Goal: Task Accomplishment & Management: Manage account settings

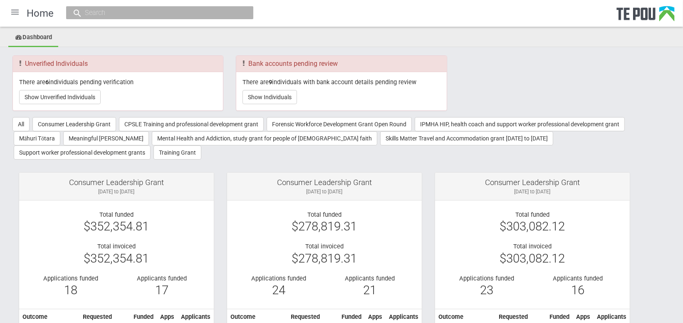
click at [14, 11] on div at bounding box center [15, 12] width 20 height 20
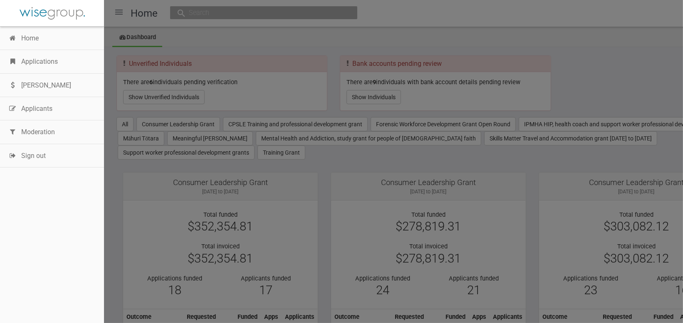
click at [211, 14] on div at bounding box center [341, 161] width 683 height 323
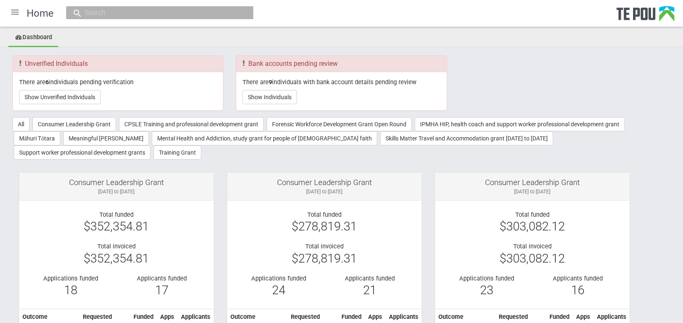
click at [15, 10] on div at bounding box center [15, 12] width 20 height 20
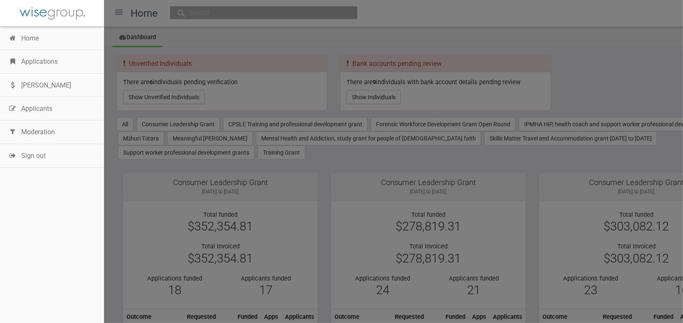
click at [47, 69] on link "Applications" at bounding box center [52, 61] width 104 height 23
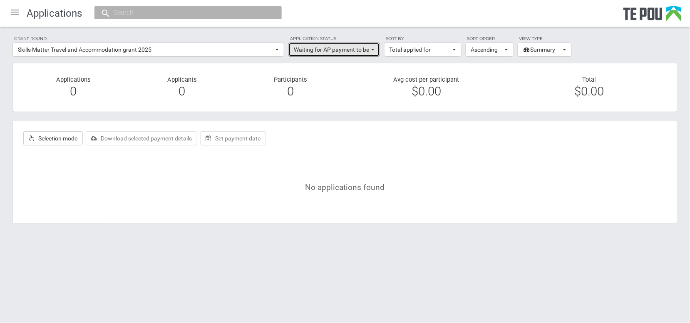
click at [368, 47] on span "Waiting for AP payment to be scheduled" at bounding box center [331, 49] width 75 height 8
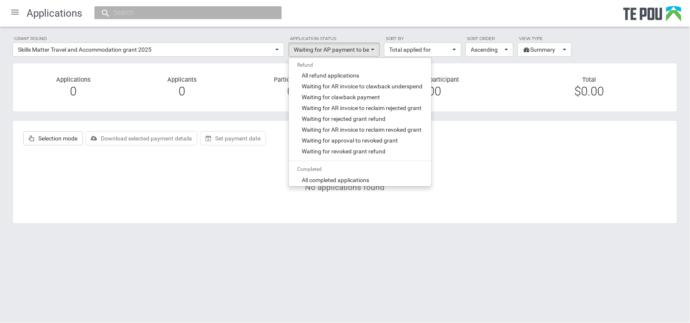
scroll to position [410, 0]
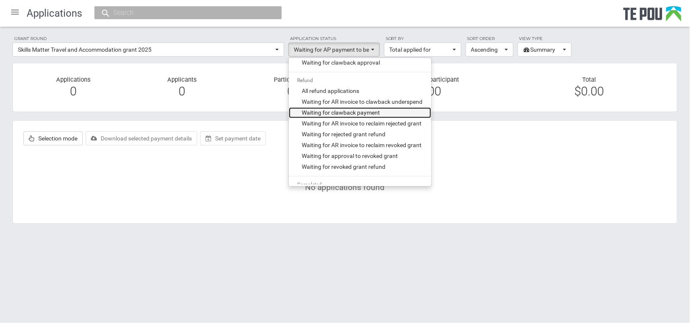
click at [342, 111] on span "Waiting for clawback payment" at bounding box center [341, 113] width 78 height 8
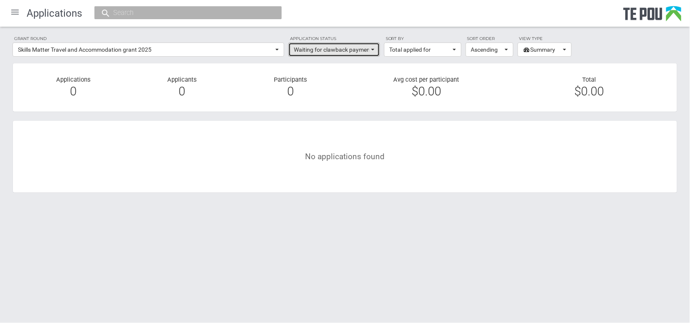
click at [376, 51] on button "Waiting for clawback payment" at bounding box center [334, 49] width 92 height 14
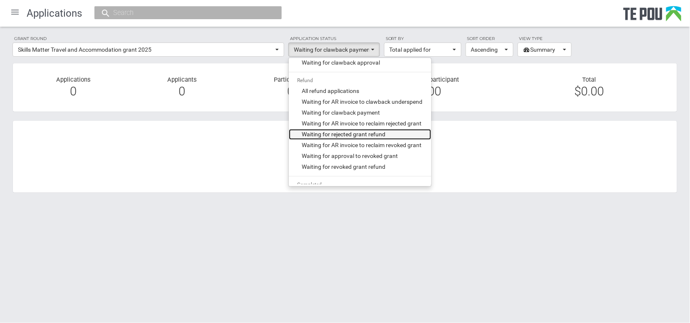
click at [343, 134] on span "Waiting for rejected grant refund" at bounding box center [344, 134] width 84 height 8
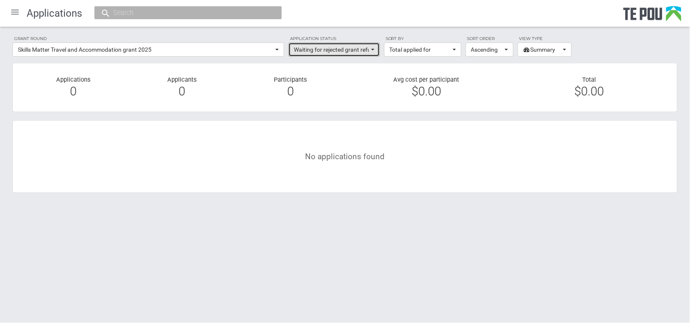
click at [372, 49] on span "button" at bounding box center [372, 50] width 3 height 2
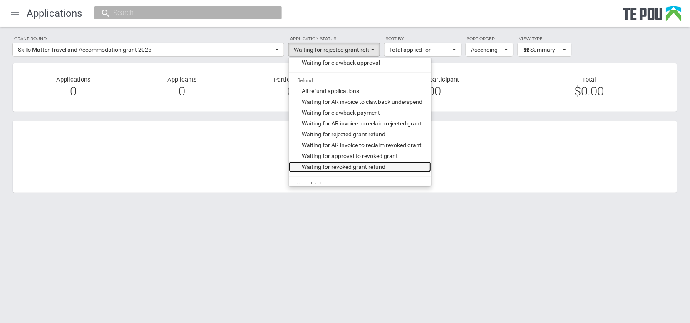
click at [340, 167] on span "Waiting for revoked grant refund" at bounding box center [344, 167] width 84 height 8
select select "510"
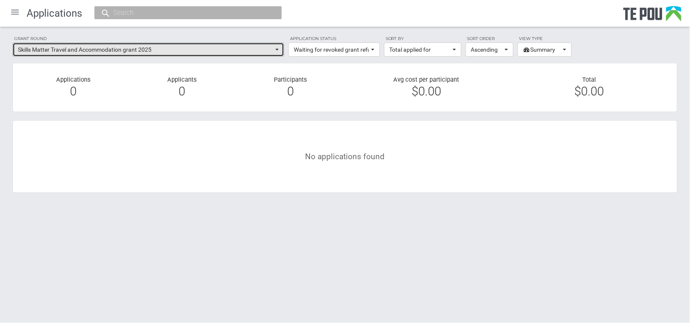
click at [276, 49] on span "button" at bounding box center [277, 50] width 3 height 2
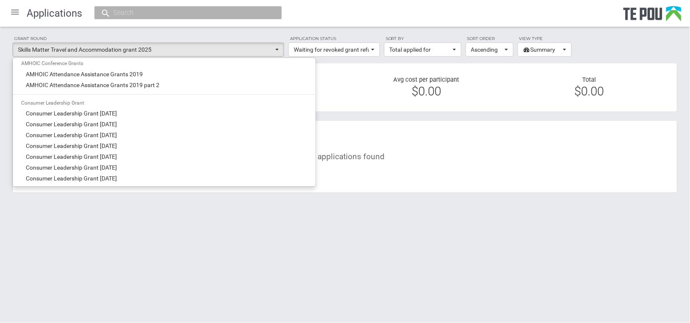
scroll to position [0, 0]
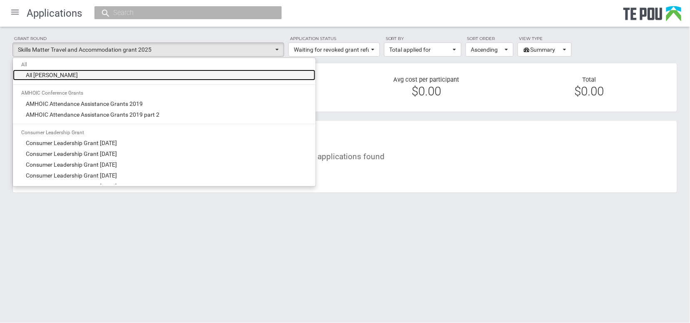
click at [57, 76] on span "All grant rounds" at bounding box center [52, 75] width 52 height 8
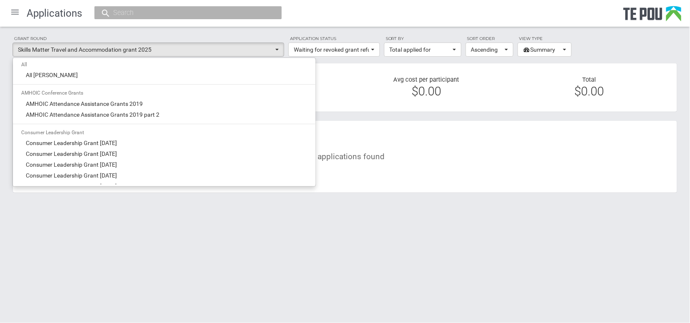
select select "-1"
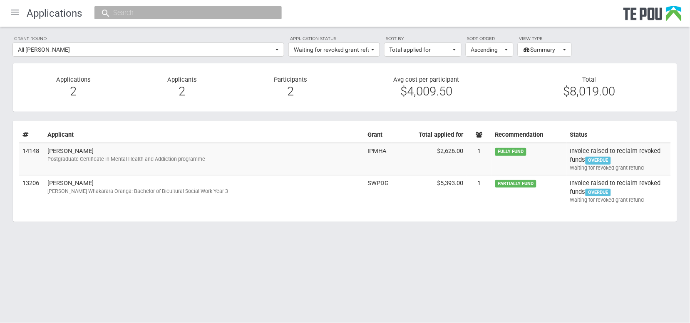
click at [375, 152] on td "IPMHA" at bounding box center [378, 159] width 28 height 32
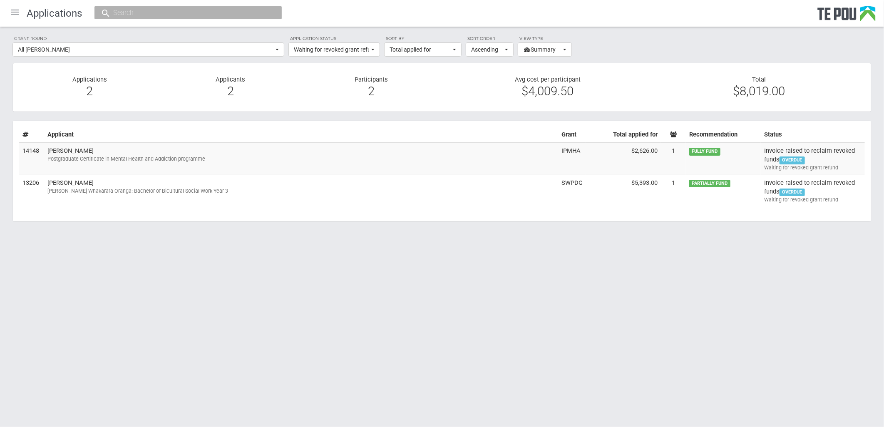
click at [261, 276] on html "Home Applications Grant rounds Applicants Organisations Individuals Moderation …" at bounding box center [442, 213] width 884 height 427
click at [374, 49] on span "button" at bounding box center [372, 50] width 3 height 2
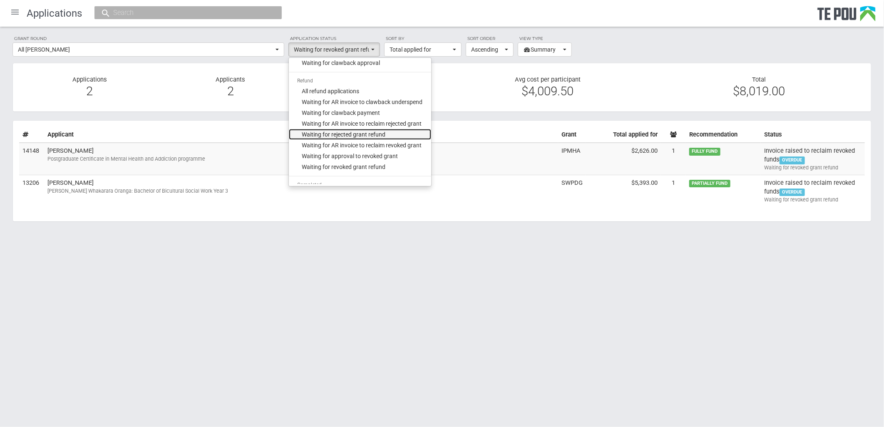
click at [365, 130] on span "Waiting for rejected grant refund" at bounding box center [344, 134] width 84 height 8
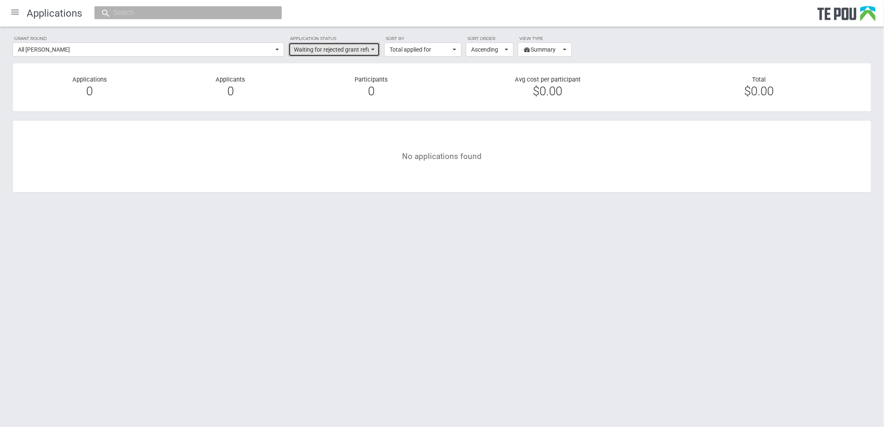
click at [374, 49] on span "button" at bounding box center [372, 50] width 3 height 2
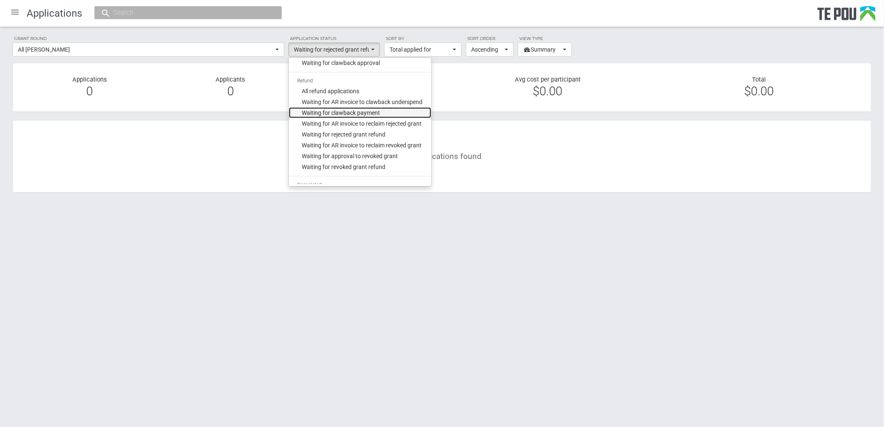
click at [344, 112] on span "Waiting for clawback payment" at bounding box center [341, 113] width 78 height 8
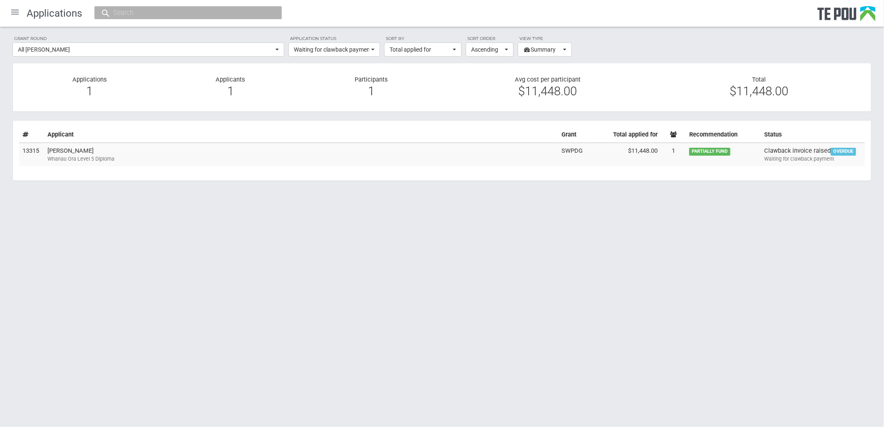
click at [92, 240] on html "Home Applications Grant rounds Applicants Organisations Individuals Moderation …" at bounding box center [442, 213] width 884 height 427
click at [372, 50] on button "Waiting for clawback payment" at bounding box center [334, 49] width 92 height 14
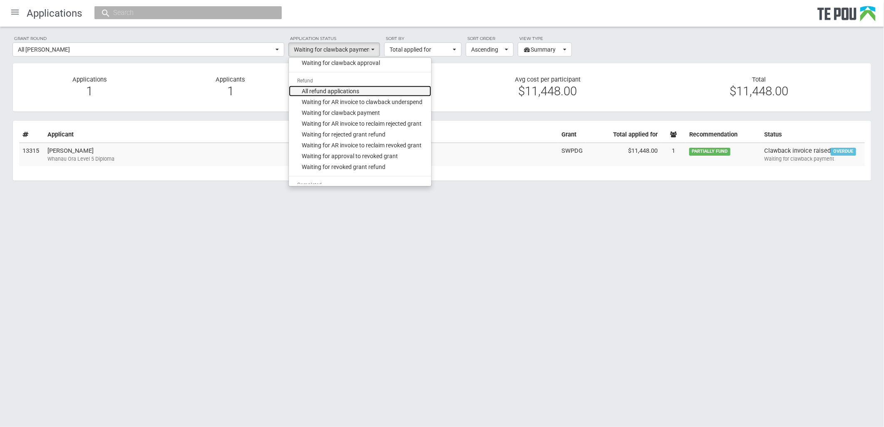
click at [322, 90] on span "All refund applications" at bounding box center [330, 91] width 57 height 8
select select "phase_7"
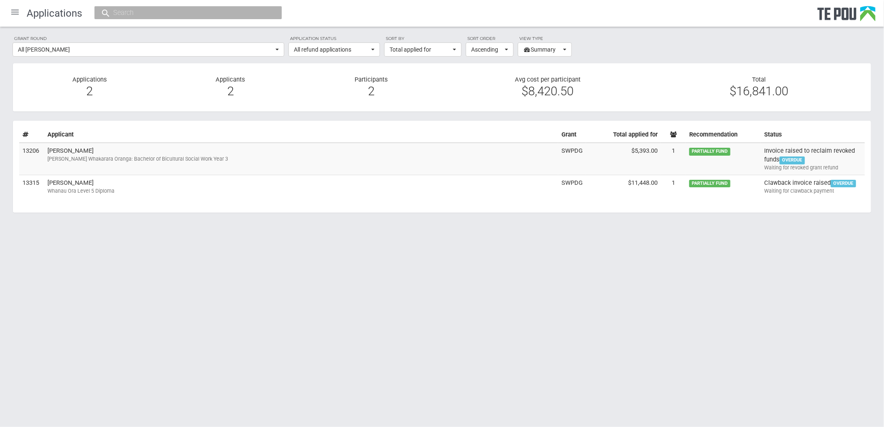
click at [62, 258] on html "Home Applications Grant rounds Applicants Organisations Individuals Moderation …" at bounding box center [442, 213] width 884 height 427
click at [621, 278] on html "Home Applications Grant rounds Applicants Organisations Individuals Moderation …" at bounding box center [442, 213] width 884 height 427
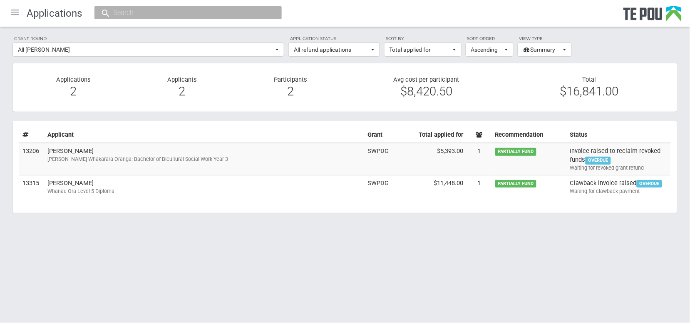
drag, startPoint x: 161, startPoint y: 278, endPoint x: 167, endPoint y: 278, distance: 6.7
click at [161, 278] on html "Home Applications Grant rounds Applicants Organisations Individuals Moderation …" at bounding box center [345, 161] width 690 height 323
drag, startPoint x: 343, startPoint y: 264, endPoint x: 381, endPoint y: 193, distance: 80.6
click at [343, 264] on html "Home Applications Grant rounds Applicants Organisations Individuals Moderation …" at bounding box center [345, 161] width 690 height 323
click at [48, 258] on html "Home Applications Grant rounds Applicants Organisations Individuals Moderation …" at bounding box center [345, 161] width 690 height 323
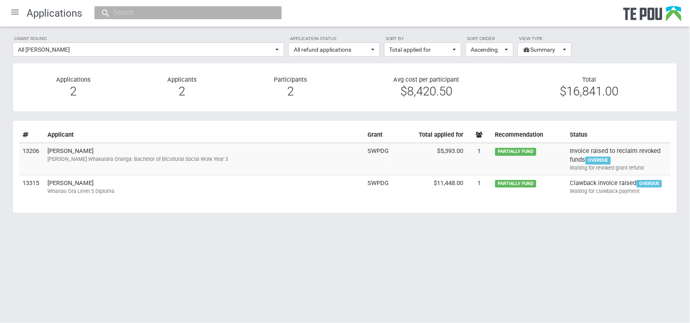
click at [284, 261] on html "Home Applications Grant rounds Applicants Organisations Individuals Moderation …" at bounding box center [345, 161] width 690 height 323
drag, startPoint x: 426, startPoint y: 247, endPoint x: 433, endPoint y: 238, distance: 11.7
click at [426, 246] on body "Home Applications Grant rounds Applicants Organisations Individuals Moderation …" at bounding box center [345, 125] width 690 height 251
drag, startPoint x: 439, startPoint y: 281, endPoint x: 441, endPoint y: 274, distance: 7.5
click at [440, 278] on html "Home Applications Grant rounds Applicants Organisations Individuals Moderation …" at bounding box center [345, 161] width 690 height 323
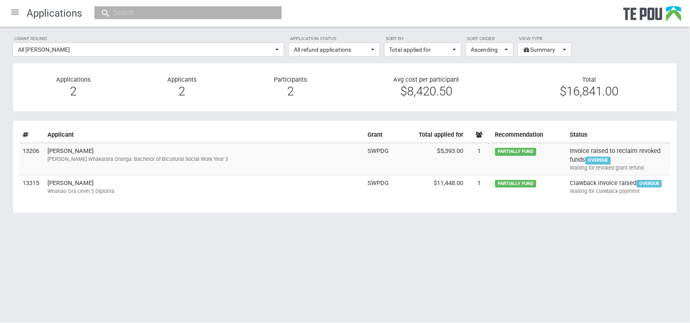
click at [306, 275] on html "Home Applications Grant rounds Applicants Organisations Individuals Moderation …" at bounding box center [345, 161] width 690 height 323
drag, startPoint x: 497, startPoint y: 258, endPoint x: 667, endPoint y: 97, distance: 234.4
click at [502, 249] on html "Home Applications Grant rounds Applicants Organisations Individuals Moderation …" at bounding box center [345, 161] width 690 height 323
click at [21, 268] on html "Home Applications Grant rounds Applicants Organisations Individuals Moderation …" at bounding box center [345, 161] width 690 height 323
click at [36, 259] on html "Home Applications Grant rounds Applicants Organisations Individuals Moderation …" at bounding box center [345, 161] width 690 height 323
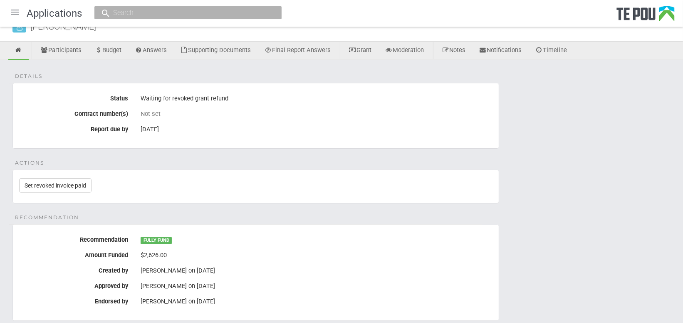
scroll to position [46, 0]
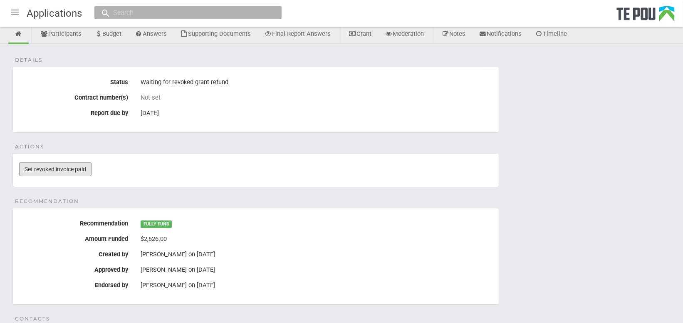
click at [42, 171] on link "Set revoked invoice paid" at bounding box center [55, 169] width 72 height 14
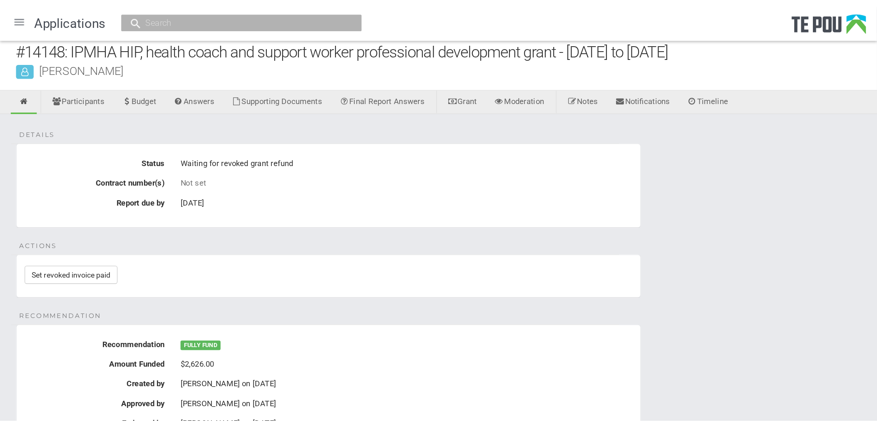
scroll to position [0, 0]
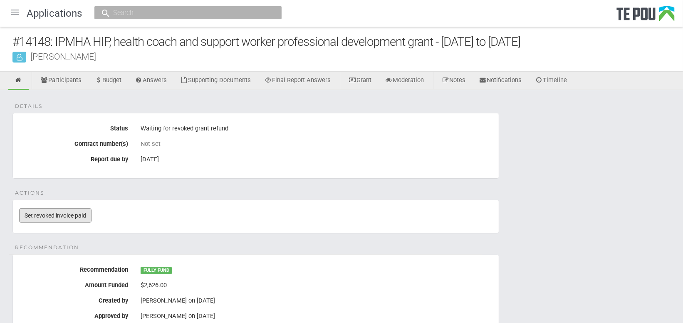
click at [61, 216] on link "Set revoked invoice paid" at bounding box center [55, 215] width 72 height 14
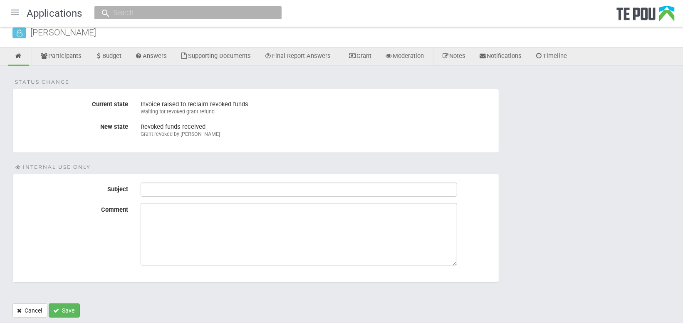
scroll to position [47, 0]
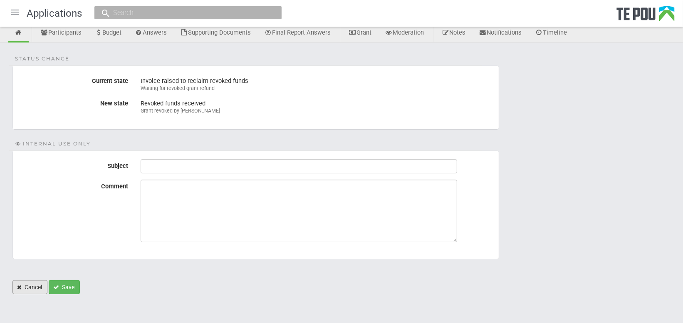
click at [30, 288] on link "Cancel" at bounding box center [29, 287] width 35 height 14
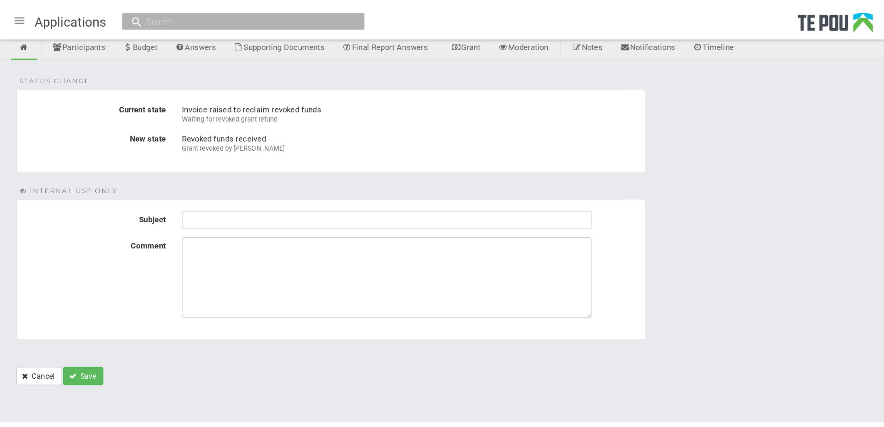
scroll to position [0, 0]
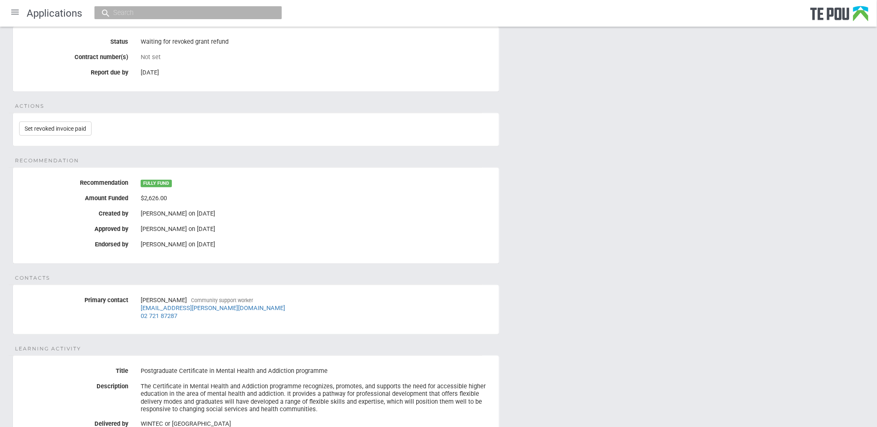
scroll to position [92, 0]
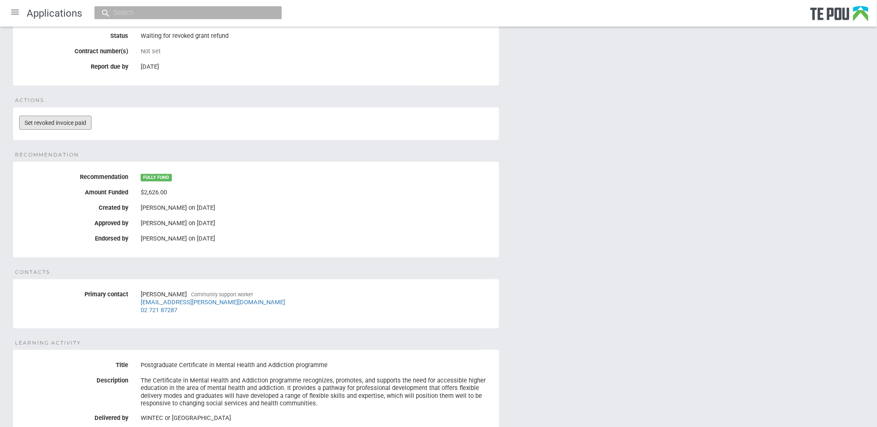
click at [52, 121] on link "Set revoked invoice paid" at bounding box center [55, 123] width 72 height 14
click at [24, 221] on label "Approved by" at bounding box center [74, 221] width 122 height 10
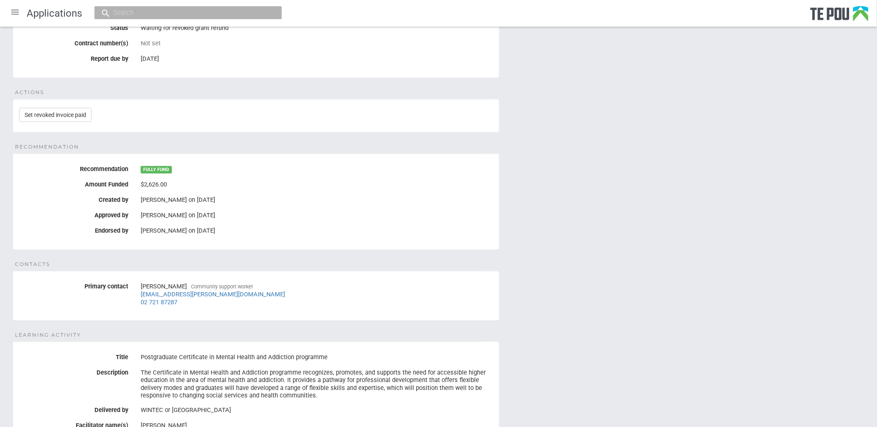
scroll to position [0, 0]
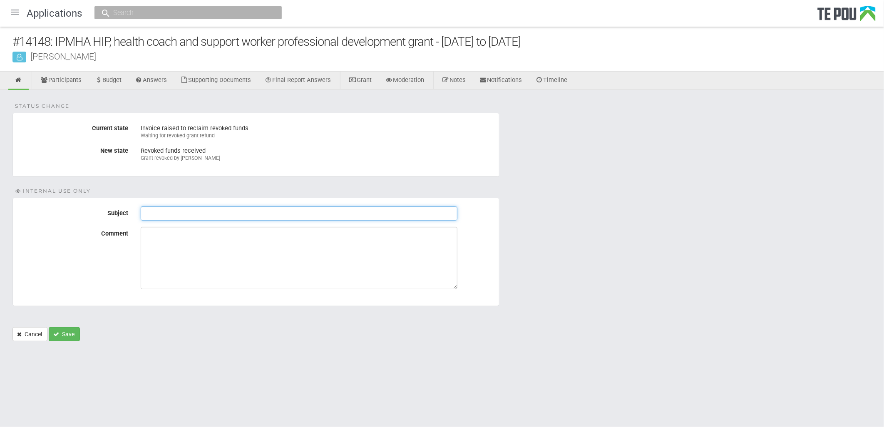
click at [171, 214] on input "Subject" at bounding box center [299, 213] width 317 height 14
click at [171, 245] on textarea "Comment" at bounding box center [299, 258] width 317 height 62
click at [174, 213] on input "PAID" at bounding box center [299, 213] width 317 height 14
click at [190, 214] on input "PAID $" at bounding box center [299, 213] width 317 height 14
click at [178, 238] on textarea "Comment" at bounding box center [299, 258] width 317 height 62
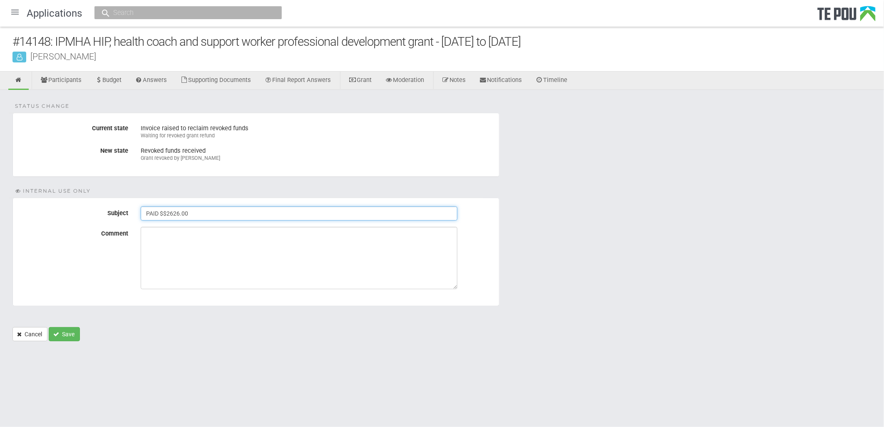
click at [163, 211] on input "PAID $$2626.00" at bounding box center [299, 213] width 317 height 14
type input "PAID $2626.00"
click at [216, 236] on textarea "Comment" at bounding box center [299, 258] width 317 height 62
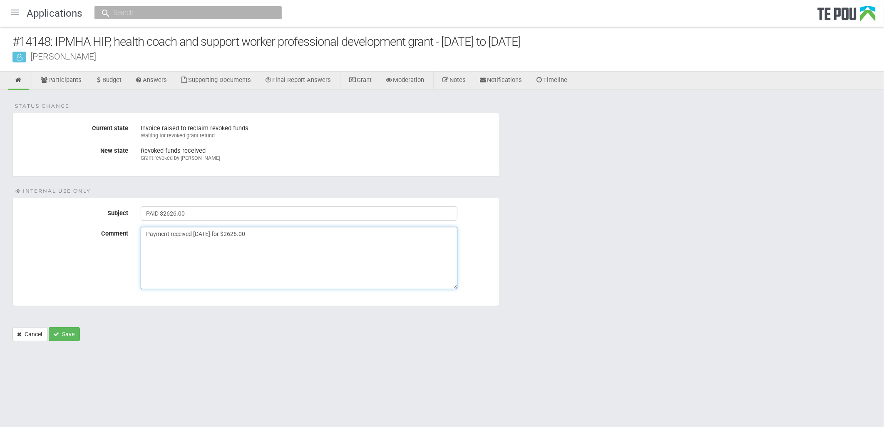
type textarea "Payment received 18/08/25 for $2626.00"
drag, startPoint x: 160, startPoint y: 211, endPoint x: 189, endPoint y: 230, distance: 34.2
click at [206, 214] on input "PAID $2626.00" at bounding box center [299, 213] width 317 height 14
type input "PAID J003124"
click at [265, 235] on textarea "Payment received 18/08/25 for $2626.00" at bounding box center [299, 258] width 317 height 62
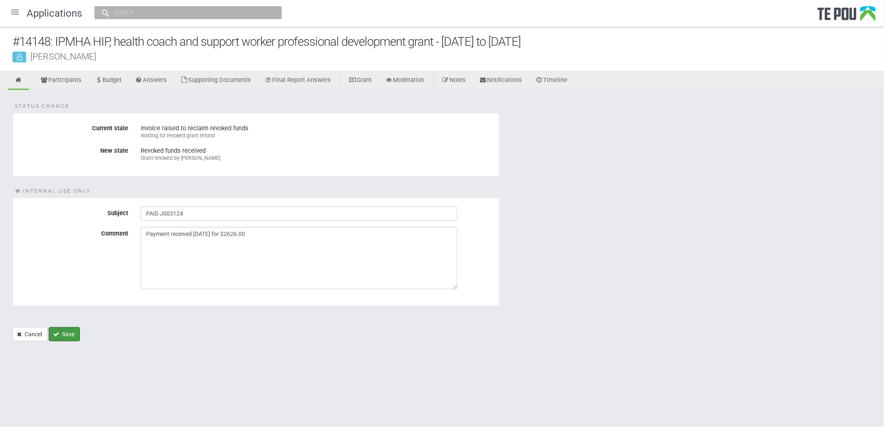
click at [64, 333] on button "Save" at bounding box center [64, 334] width 31 height 14
click at [117, 385] on html "Home Applications Grant rounds Applicants Organisations Individuals Moderation …" at bounding box center [442, 213] width 884 height 427
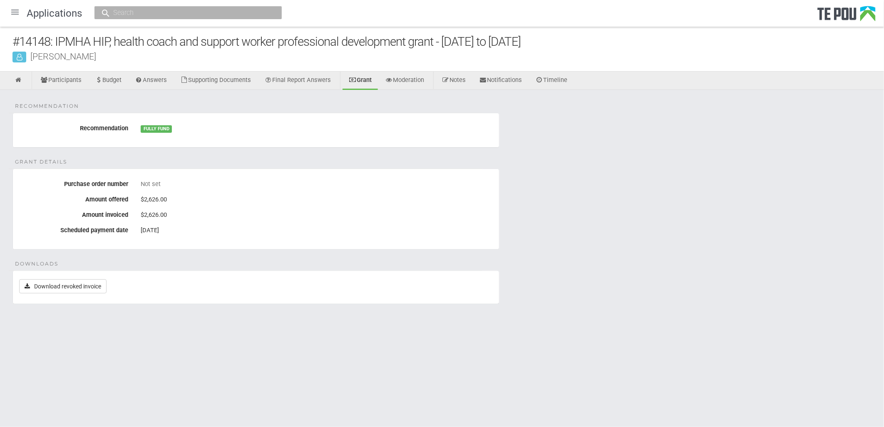
click at [63, 365] on html "Home Applications [PERSON_NAME] Applicants Organisations Individuals Moderation…" at bounding box center [442, 213] width 884 height 427
click at [89, 372] on html "Home Applications [PERSON_NAME] Applicants Organisations Individuals Moderation…" at bounding box center [442, 213] width 884 height 427
click at [102, 345] on body "Home Applications [PERSON_NAME] Applicants Organisations Individuals Moderation…" at bounding box center [442, 177] width 884 height 354
click at [207, 98] on div "Recommendation Recommendation FULLY FUND Grant details Purchase order number No…" at bounding box center [442, 211] width 884 height 243
